Goal: Task Accomplishment & Management: Complete application form

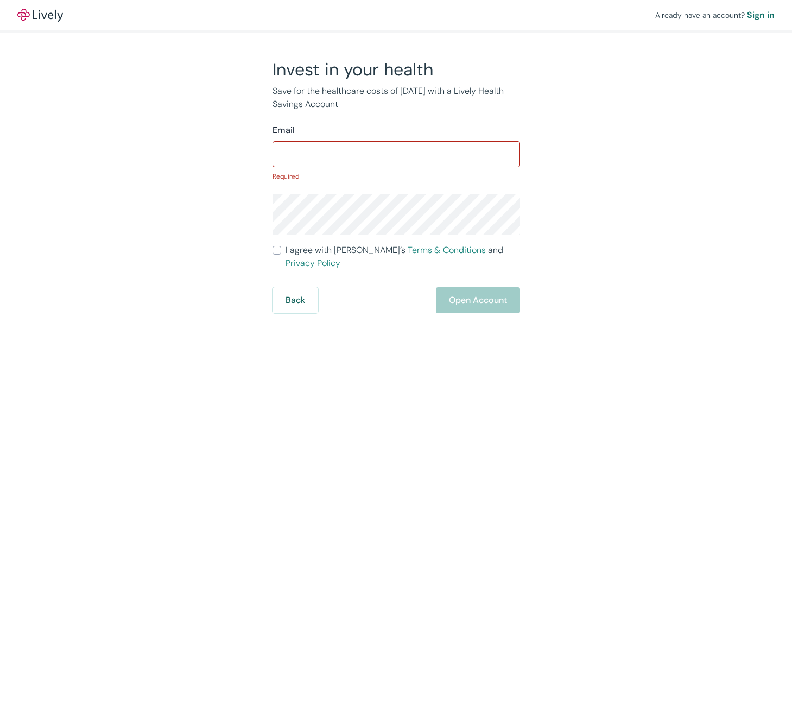
click at [279, 239] on form "Email ​ Required I agree with Lively’s Terms & Conditions and Privacy Policy Ba…" at bounding box center [397, 218] width 248 height 189
click at [278, 249] on label "I agree with Lively’s Terms & Conditions and Privacy Policy" at bounding box center [397, 257] width 248 height 26
click at [278, 249] on input "I agree with Lively’s Terms & Conditions and Privacy Policy" at bounding box center [277, 250] width 9 height 9
checkbox input "true"
click at [319, 173] on p "Required" at bounding box center [397, 177] width 248 height 10
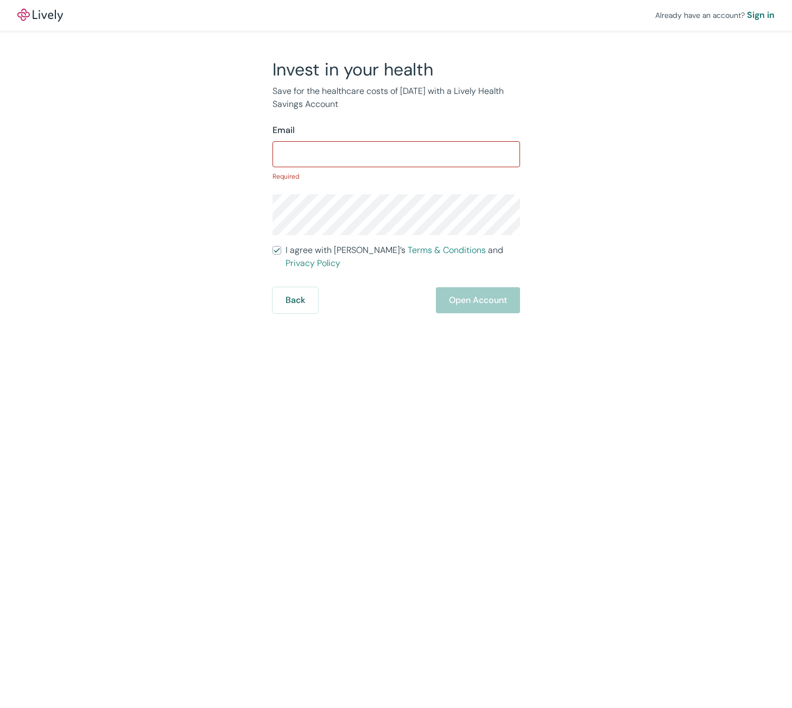
click at [323, 150] on input "Email" at bounding box center [397, 154] width 248 height 22
click at [356, 111] on div "Invest in your health Save for the healthcare costs of [DATE] with a Lively Hea…" at bounding box center [389, 186] width 261 height 255
click at [430, 151] on input "Email" at bounding box center [397, 154] width 248 height 22
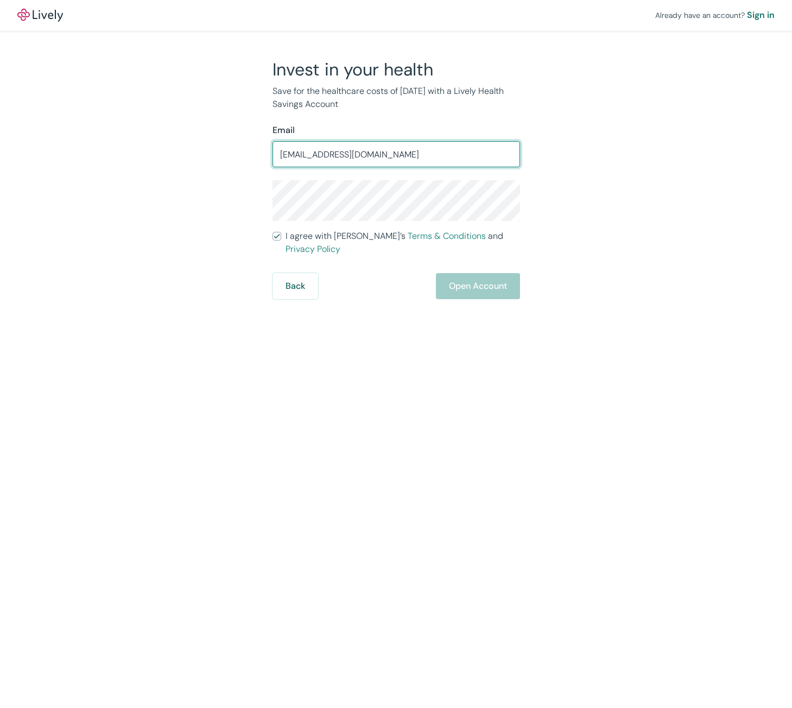
type input "[EMAIL_ADDRESS][DOMAIN_NAME]"
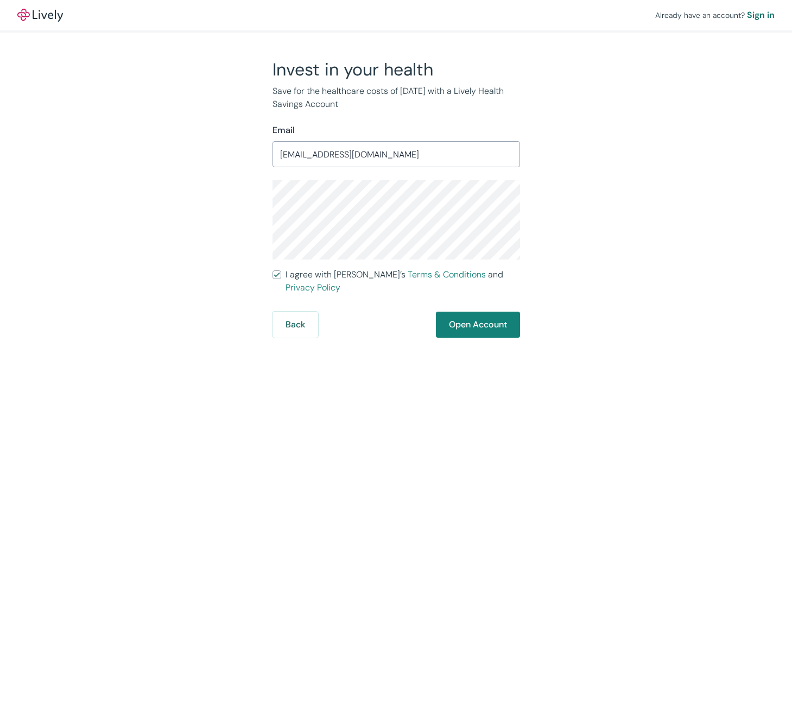
click at [194, 213] on div "Invest in your health Save for the healthcare costs of [DATE] with a Lively Hea…" at bounding box center [389, 198] width 521 height 279
click at [607, 268] on div "Invest in your health Save for the healthcare costs of [DATE] with a Lively Hea…" at bounding box center [389, 198] width 521 height 279
click at [541, 247] on div "Invest in your health Save for the healthcare costs of [DATE] with a Lively Hea…" at bounding box center [389, 198] width 521 height 279
click at [498, 312] on button "Open Account" at bounding box center [478, 325] width 84 height 26
